Goal: Information Seeking & Learning: Learn about a topic

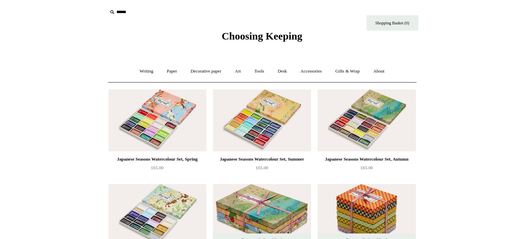
scroll to position [601, 0]
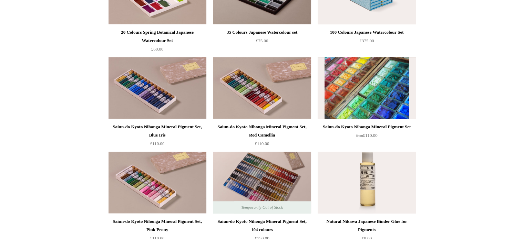
click at [346, 81] on img at bounding box center [366, 88] width 98 height 62
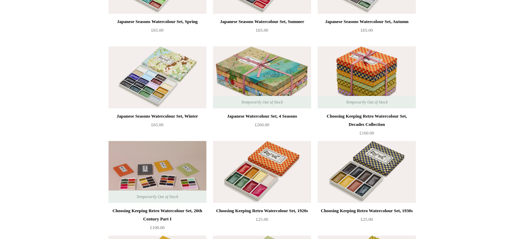
scroll to position [138, 0]
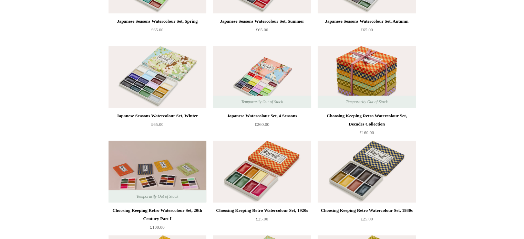
click at [273, 82] on img at bounding box center [262, 77] width 98 height 62
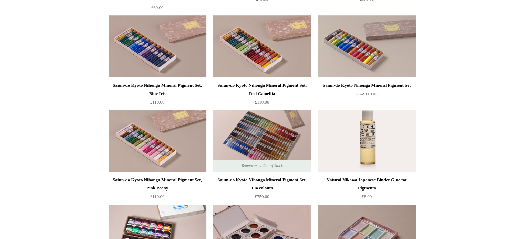
scroll to position [623, 0]
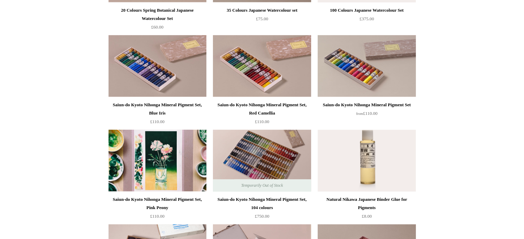
click at [144, 164] on img at bounding box center [157, 161] width 98 height 62
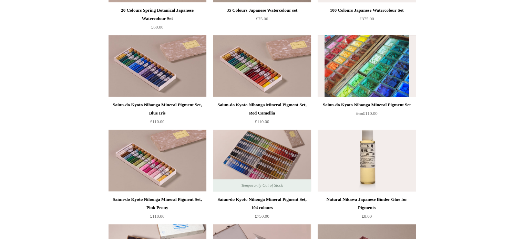
click at [350, 63] on img at bounding box center [366, 66] width 98 height 62
click at [347, 74] on img at bounding box center [366, 66] width 98 height 62
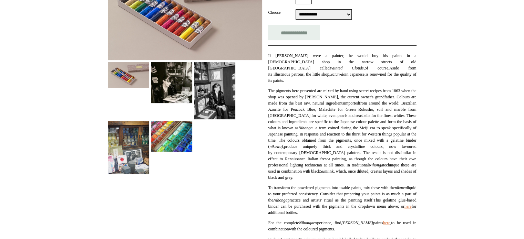
scroll to position [152, 0]
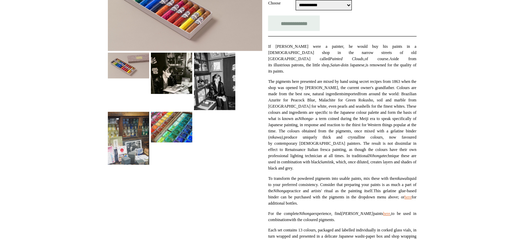
click at [175, 127] on img at bounding box center [171, 127] width 41 height 30
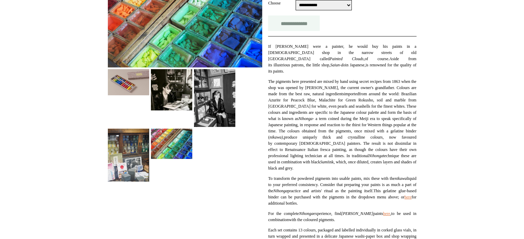
click at [306, 22] on input "**********" at bounding box center [294, 22] width 52 height 15
type input "**********"
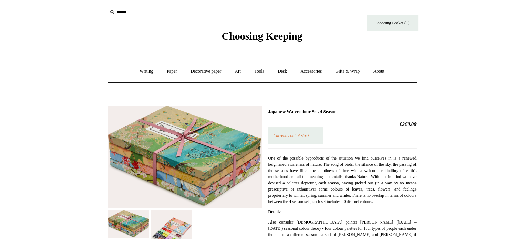
click at [166, 236] on img at bounding box center [171, 230] width 41 height 41
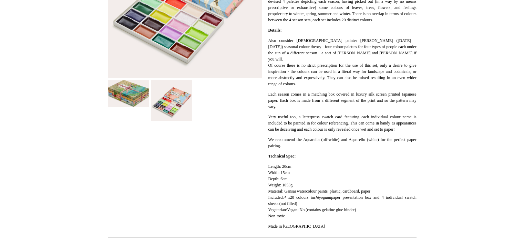
scroll to position [165, 0]
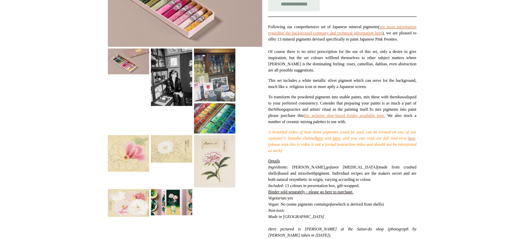
scroll to position [58, 0]
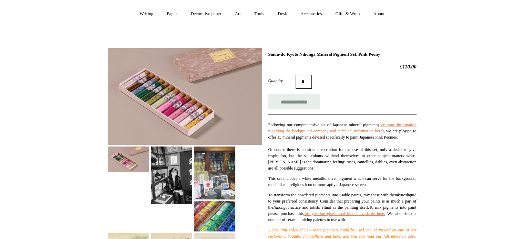
click at [222, 102] on img at bounding box center [185, 96] width 154 height 97
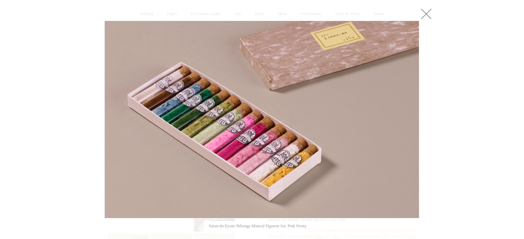
click at [428, 13] on link at bounding box center [426, 14] width 14 height 14
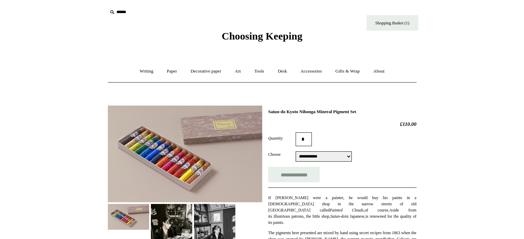
click at [183, 161] on img at bounding box center [185, 154] width 154 height 97
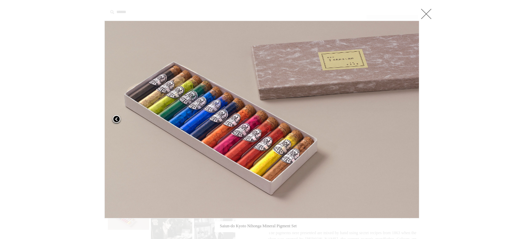
click at [166, 113] on link at bounding box center [159, 120] width 110 height 198
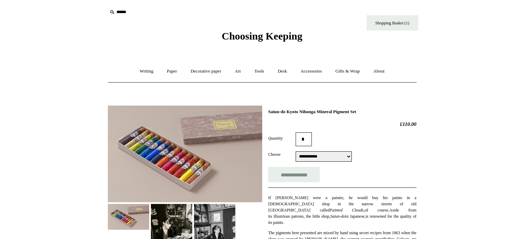
click at [164, 157] on img at bounding box center [185, 154] width 154 height 97
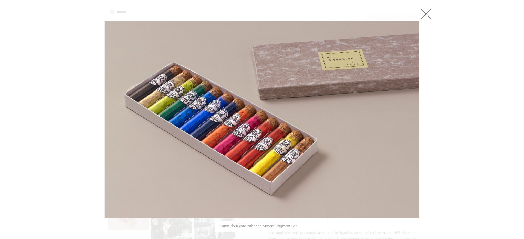
click at [428, 16] on link at bounding box center [426, 14] width 14 height 14
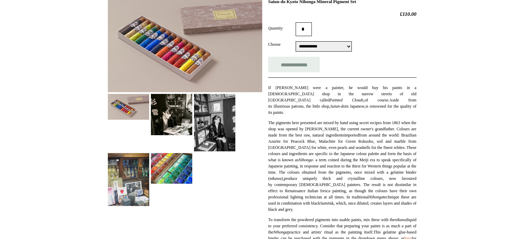
scroll to position [209, 0]
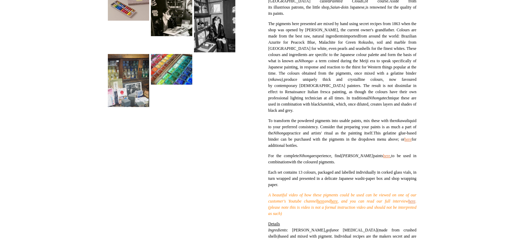
click at [482, 153] on html "Menu Choosing Keeping * Shipping Information Shopping Basket (1) * ⤺ + +" at bounding box center [262, 156] width 524 height 730
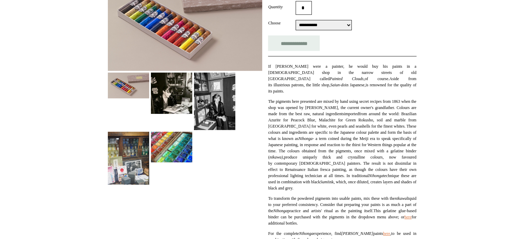
scroll to position [0, 0]
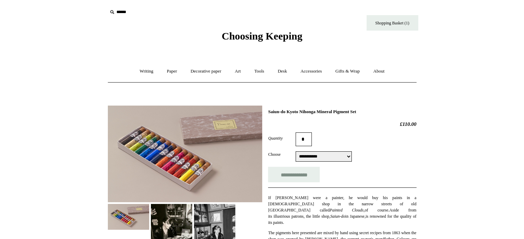
click at [268, 111] on h1 "Saiun-do Kyoto Nihonga Mineral Pigment Set" at bounding box center [342, 112] width 148 height 6
drag, startPoint x: 268, startPoint y: 111, endPoint x: 386, endPoint y: 109, distance: 118.8
click at [386, 109] on h1 "Saiun-do Kyoto Nihonga Mineral Pigment Set" at bounding box center [342, 112] width 148 height 6
copy h1 "Saiun-do Kyoto Nihonga Mineral Pigment Set"
